Goal: Information Seeking & Learning: Learn about a topic

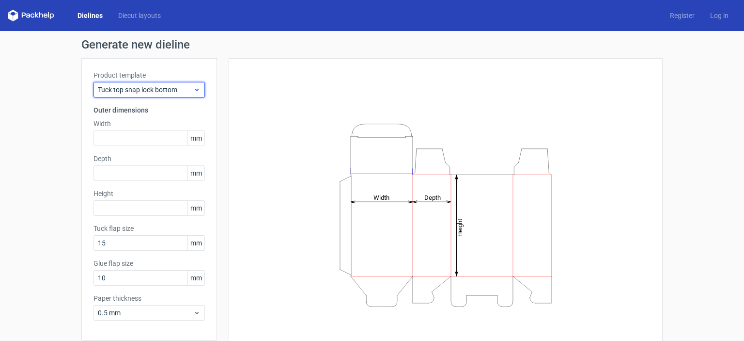
click at [159, 94] on div "Tuck top snap lock bottom" at bounding box center [149, 90] width 111 height 16
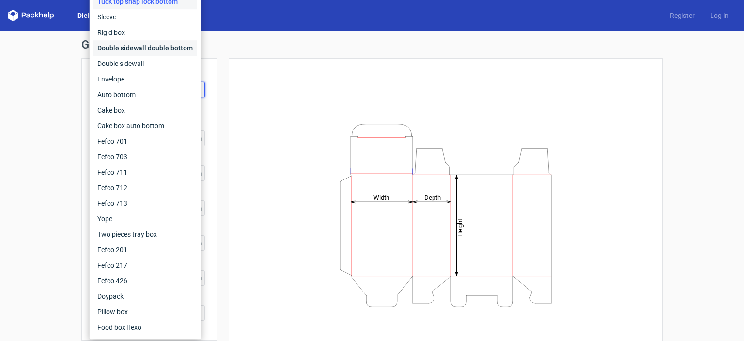
click at [167, 54] on div "Double sidewall double bottom" at bounding box center [146, 48] width 104 height 16
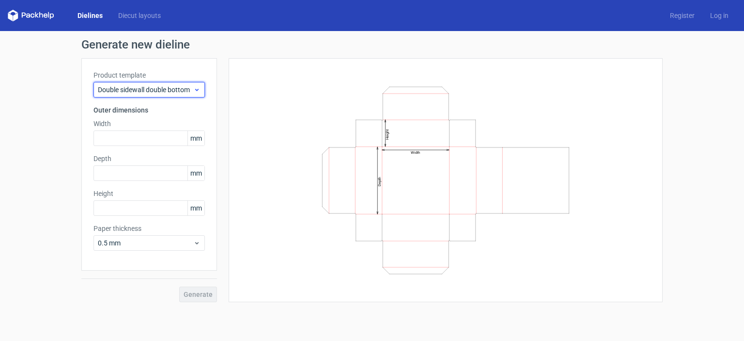
click at [157, 87] on span "Double sidewall double bottom" at bounding box center [145, 90] width 95 height 10
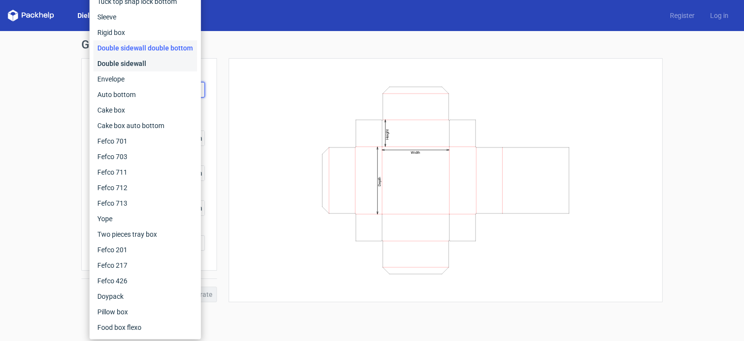
click at [150, 60] on div "Double sidewall" at bounding box center [146, 64] width 104 height 16
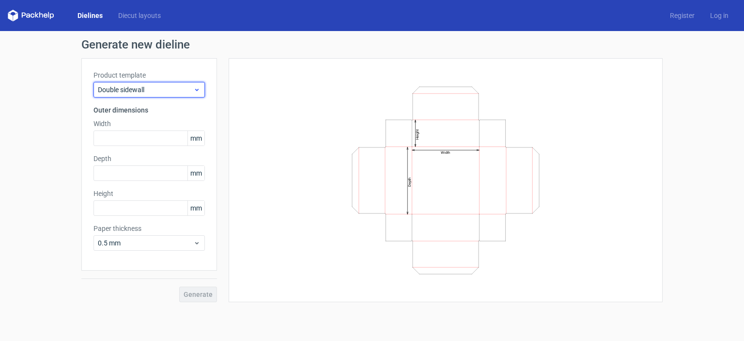
click at [149, 85] on span "Double sidewall" at bounding box center [145, 90] width 95 height 10
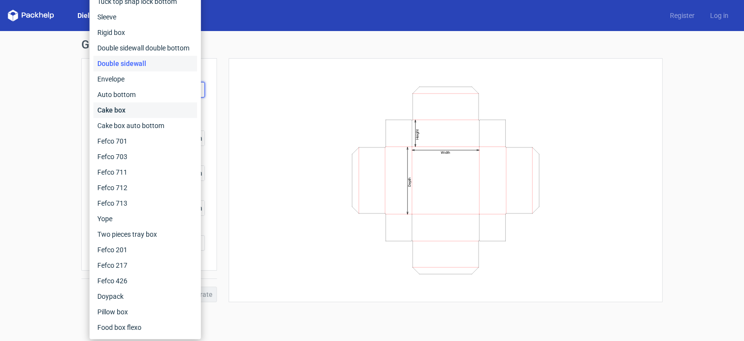
click at [148, 105] on div "Cake box" at bounding box center [146, 110] width 104 height 16
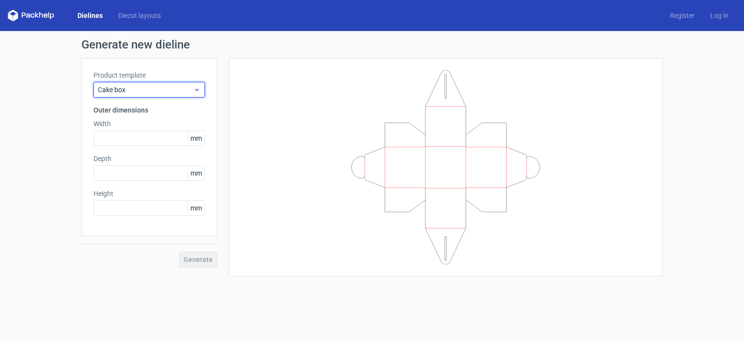
click at [148, 91] on span "Cake box" at bounding box center [145, 90] width 95 height 10
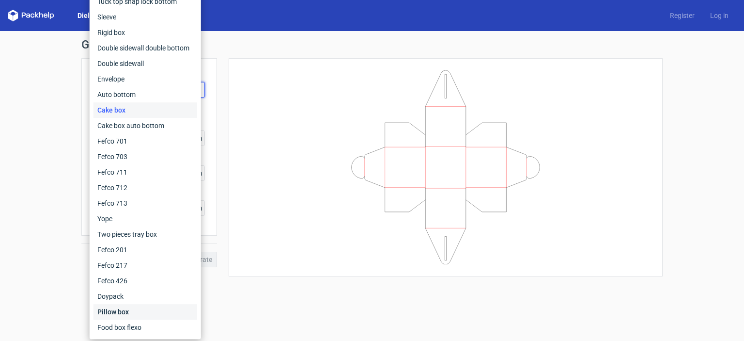
click at [125, 313] on div "Pillow box" at bounding box center [146, 312] width 104 height 16
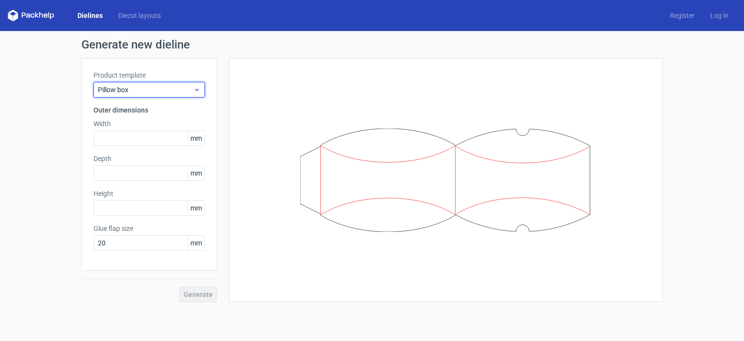
click at [109, 92] on span "Pillow box" at bounding box center [145, 90] width 95 height 10
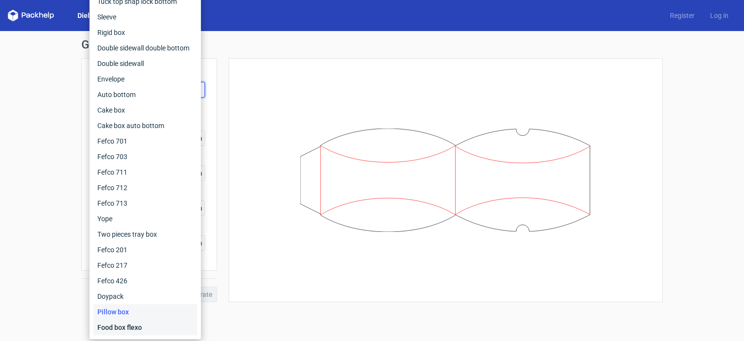
click at [130, 321] on div "Food box flexo" at bounding box center [146, 327] width 104 height 16
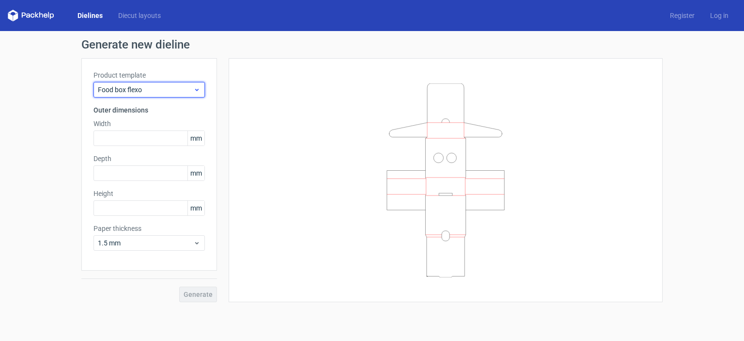
click at [117, 86] on span "Food box flexo" at bounding box center [145, 90] width 95 height 10
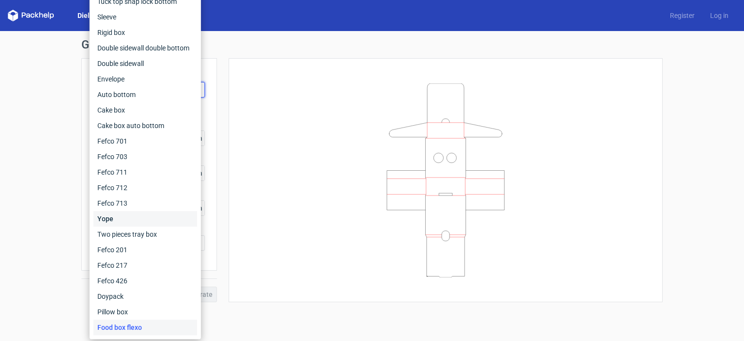
click at [107, 218] on div "Yope" at bounding box center [146, 219] width 104 height 16
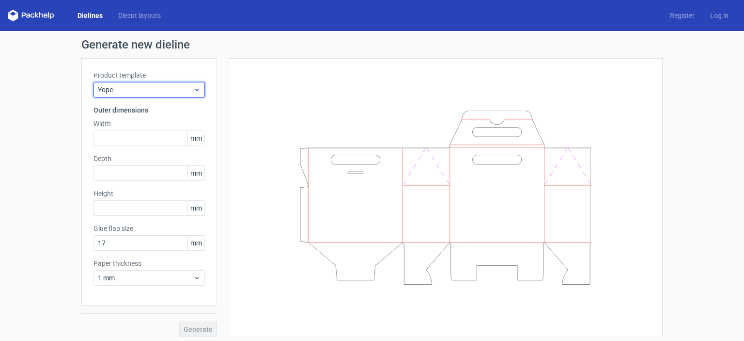
click at [132, 88] on span "Yope" at bounding box center [145, 90] width 95 height 10
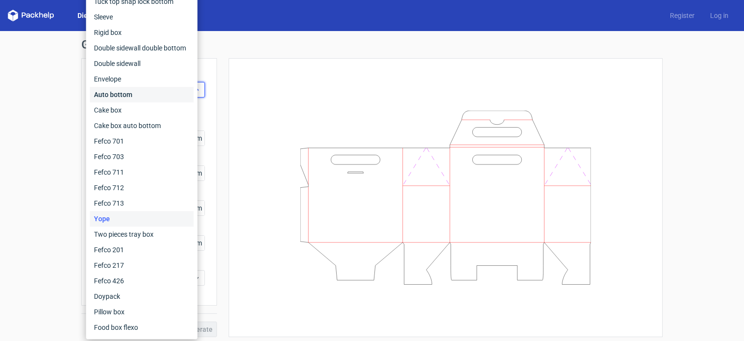
click at [132, 88] on div "Auto bottom" at bounding box center [142, 95] width 104 height 16
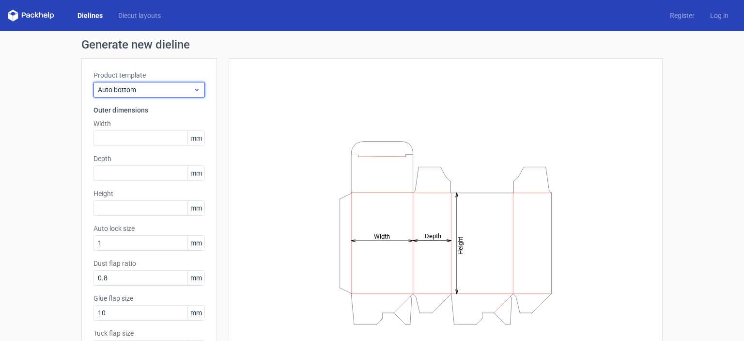
click at [132, 87] on span "Auto bottom" at bounding box center [145, 90] width 95 height 10
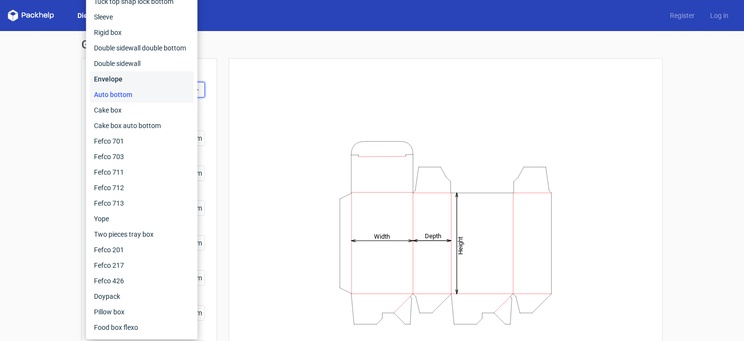
click at [121, 83] on div "Envelope" at bounding box center [142, 79] width 104 height 16
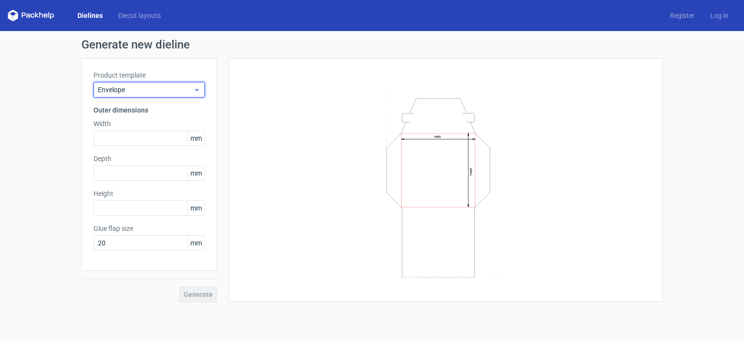
click at [124, 87] on span "Envelope" at bounding box center [145, 90] width 95 height 10
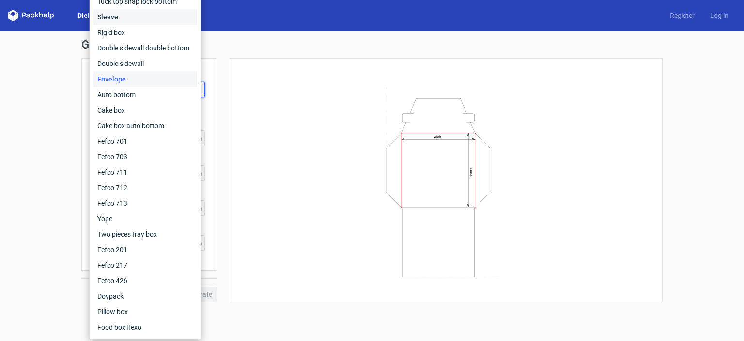
click at [122, 21] on div "Sleeve" at bounding box center [146, 17] width 104 height 16
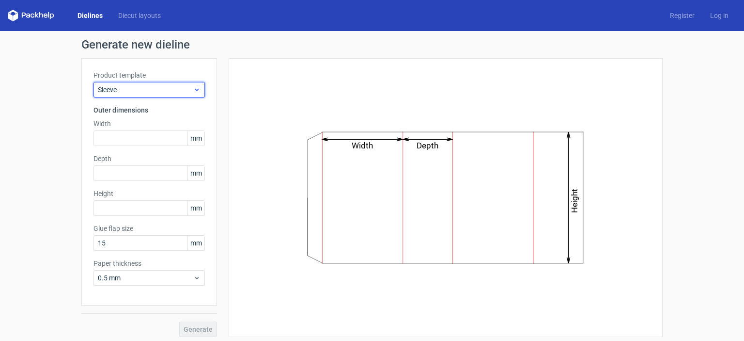
click at [129, 87] on span "Sleeve" at bounding box center [145, 90] width 95 height 10
